Goal: Task Accomplishment & Management: Manage account settings

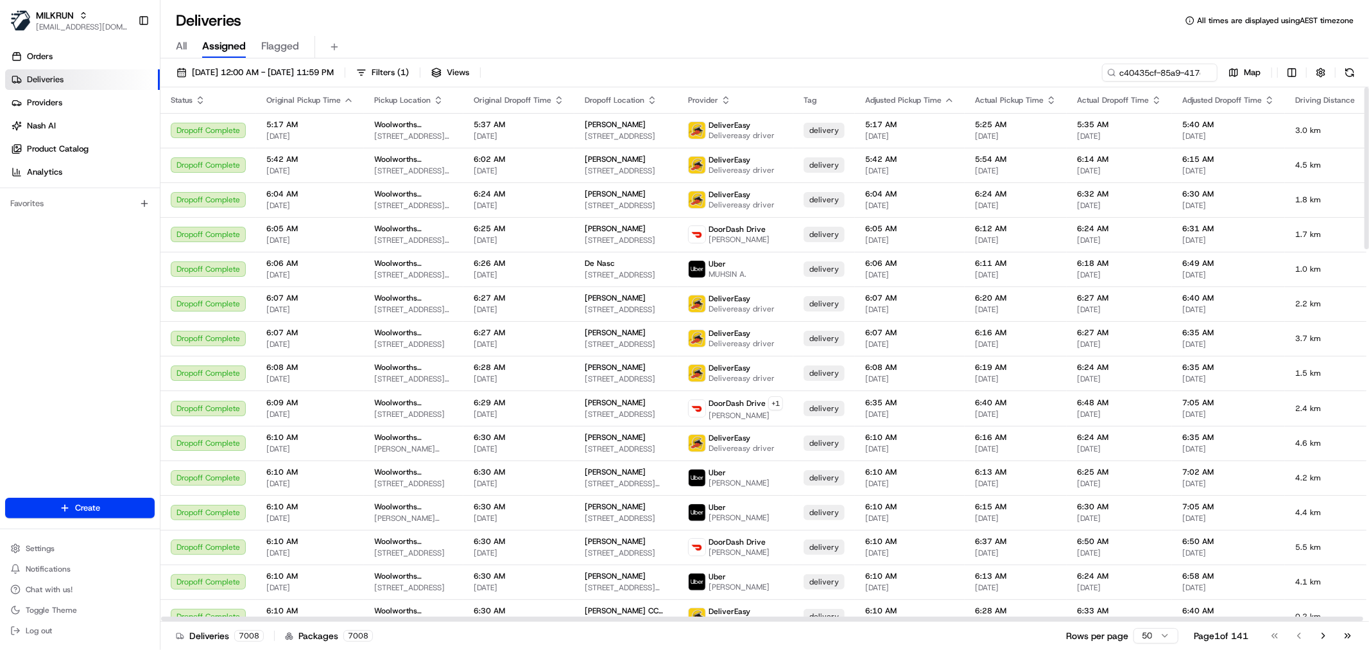
scroll to position [0, 59]
type input "c40435cf-85a9-417c-a781-80bf94a53c44"
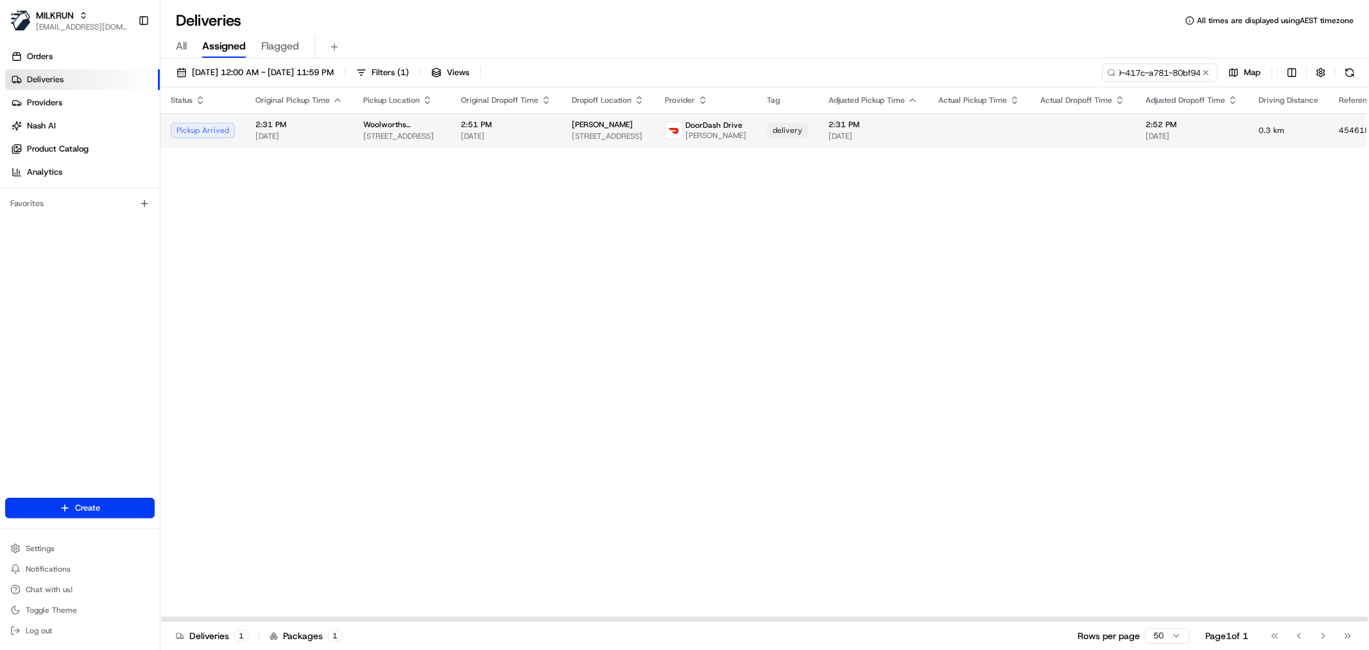
click at [710, 137] on span "[PERSON_NAME]" at bounding box center [715, 135] width 61 height 10
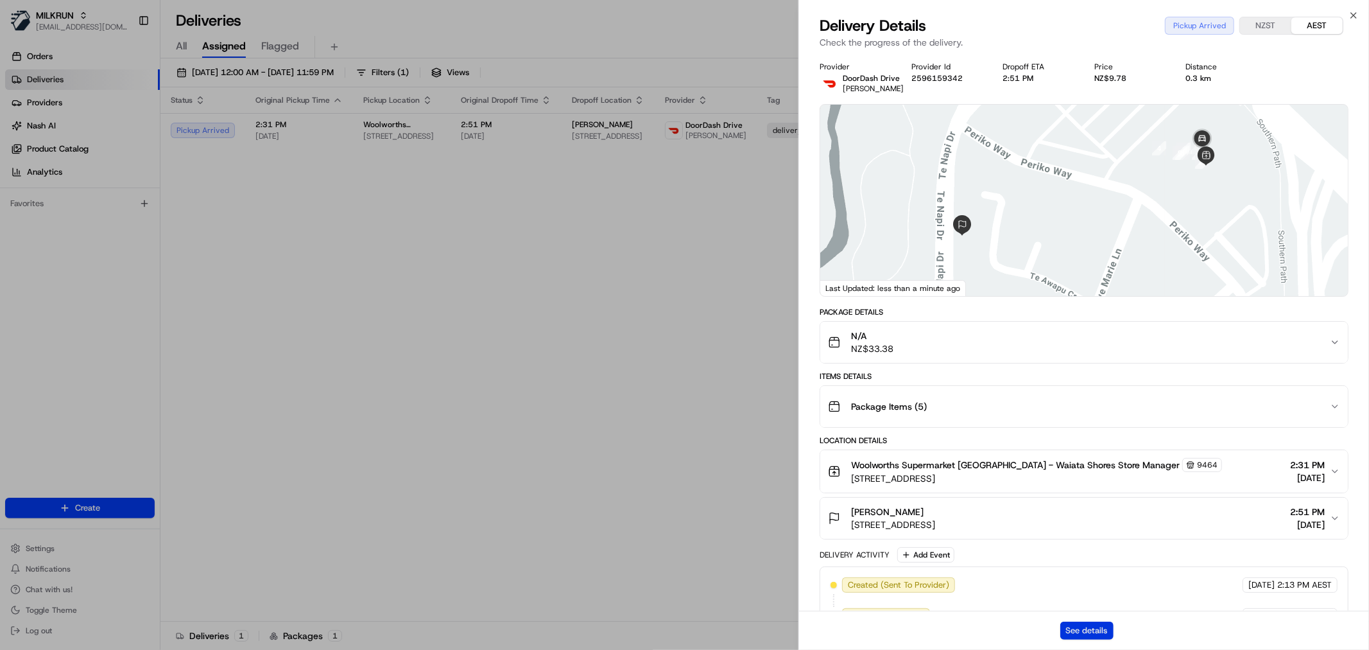
click at [1092, 624] on button "See details" at bounding box center [1086, 630] width 53 height 18
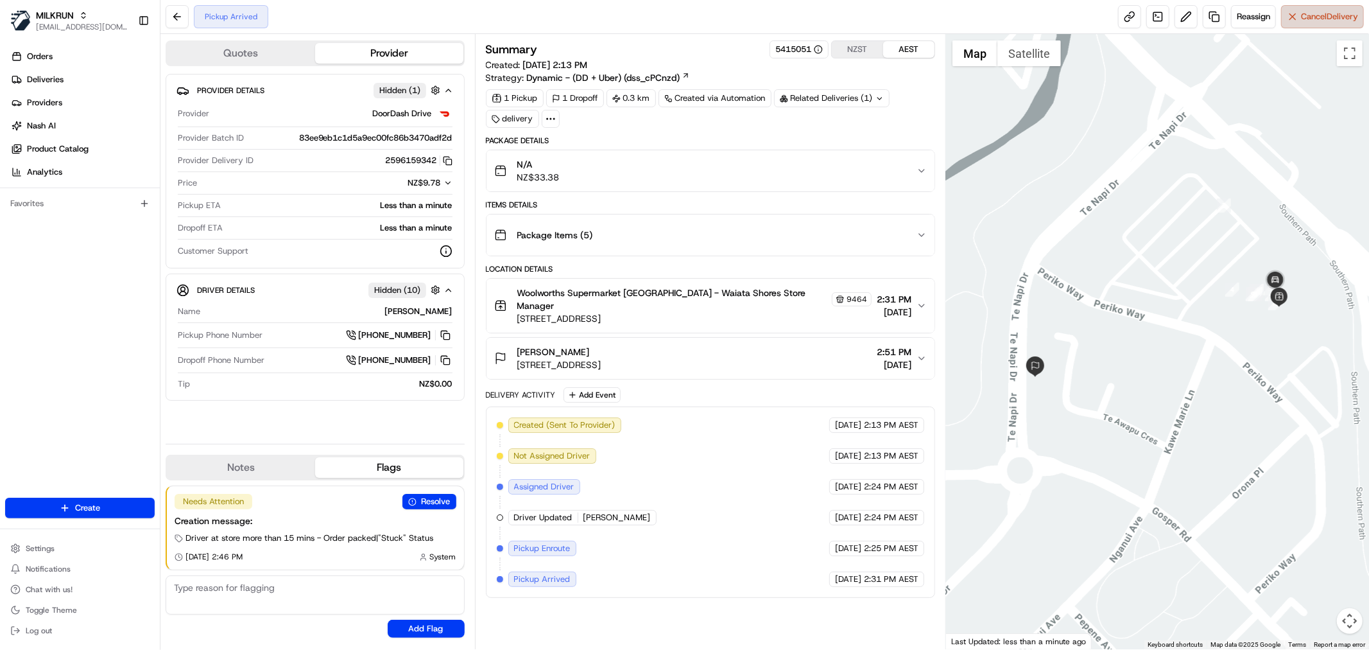
click at [1305, 20] on span "Cancel Delivery" at bounding box center [1329, 17] width 57 height 12
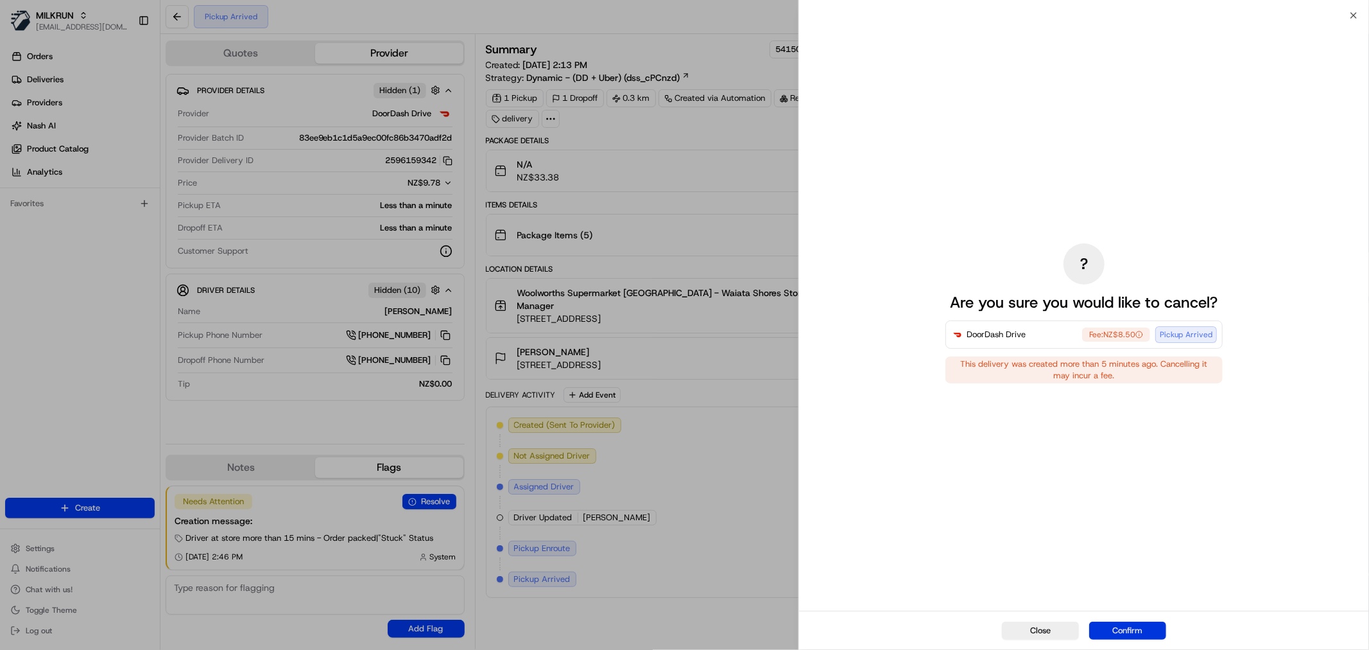
drag, startPoint x: 1105, startPoint y: 632, endPoint x: 1092, endPoint y: 601, distance: 33.6
click at [1105, 631] on button "Confirm" at bounding box center [1127, 630] width 77 height 18
